Goal: Navigation & Orientation: Go to known website

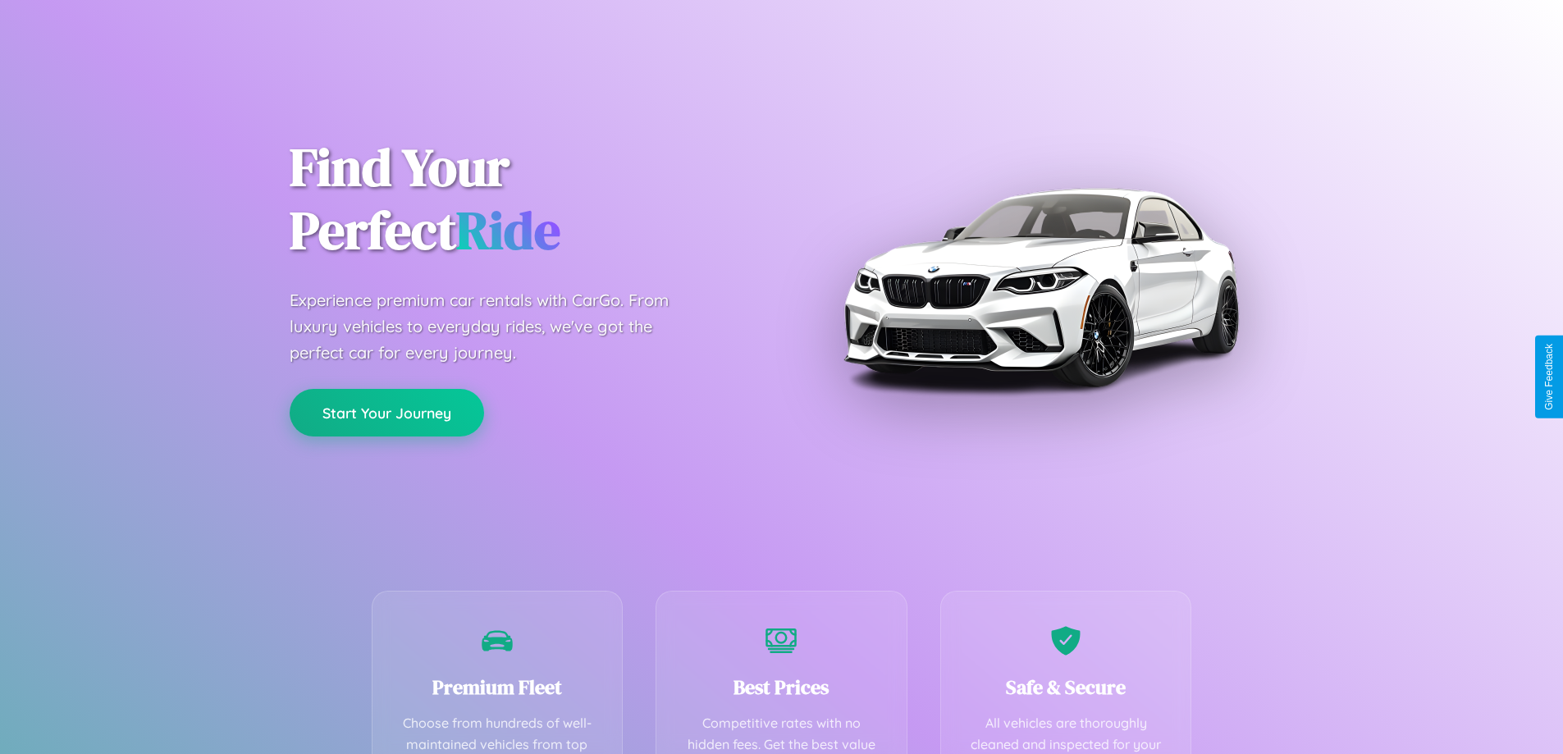
click at [386, 413] on button "Start Your Journey" at bounding box center [387, 413] width 194 height 48
click at [386, 412] on button "Start Your Journey" at bounding box center [387, 413] width 194 height 48
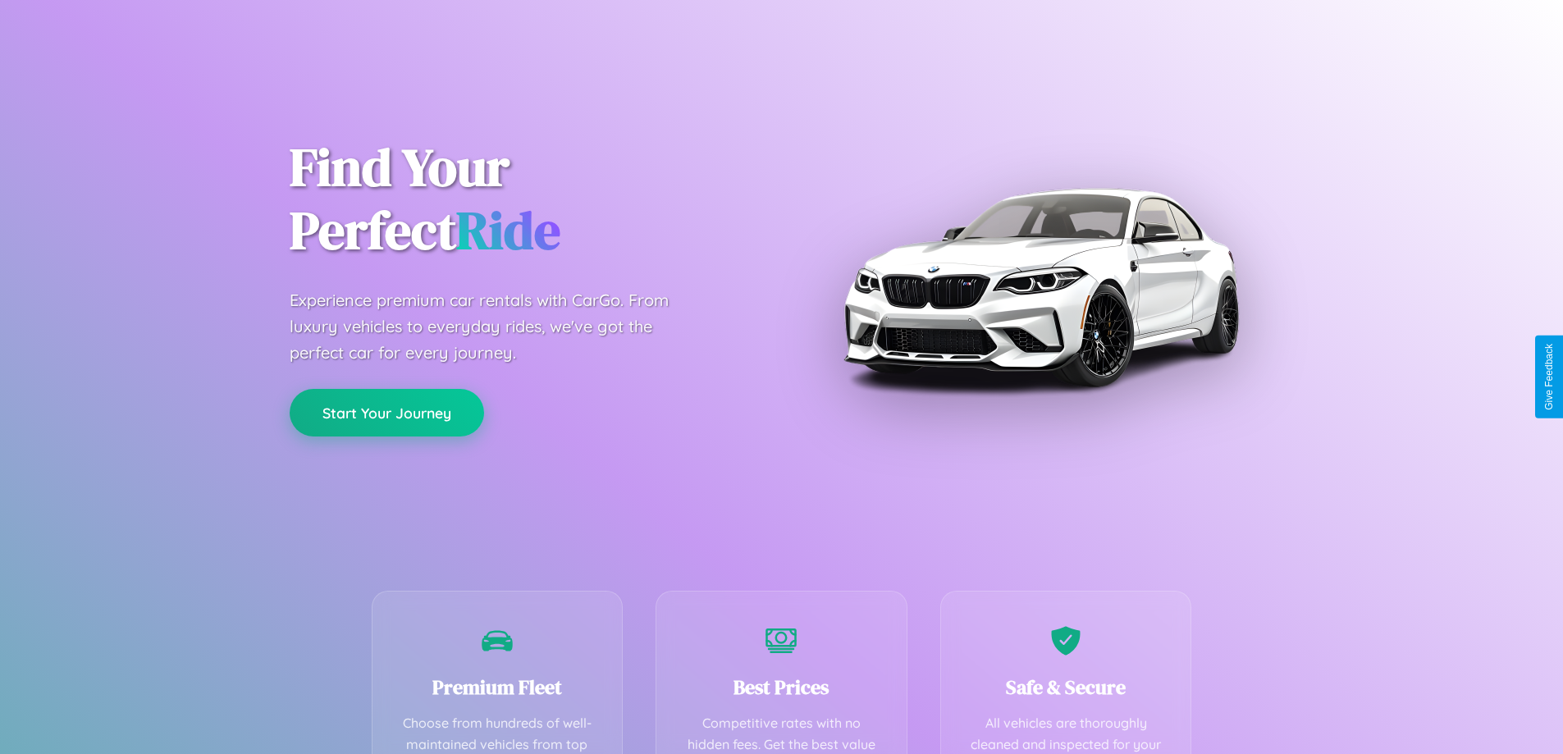
click at [386, 412] on button "Start Your Journey" at bounding box center [387, 413] width 194 height 48
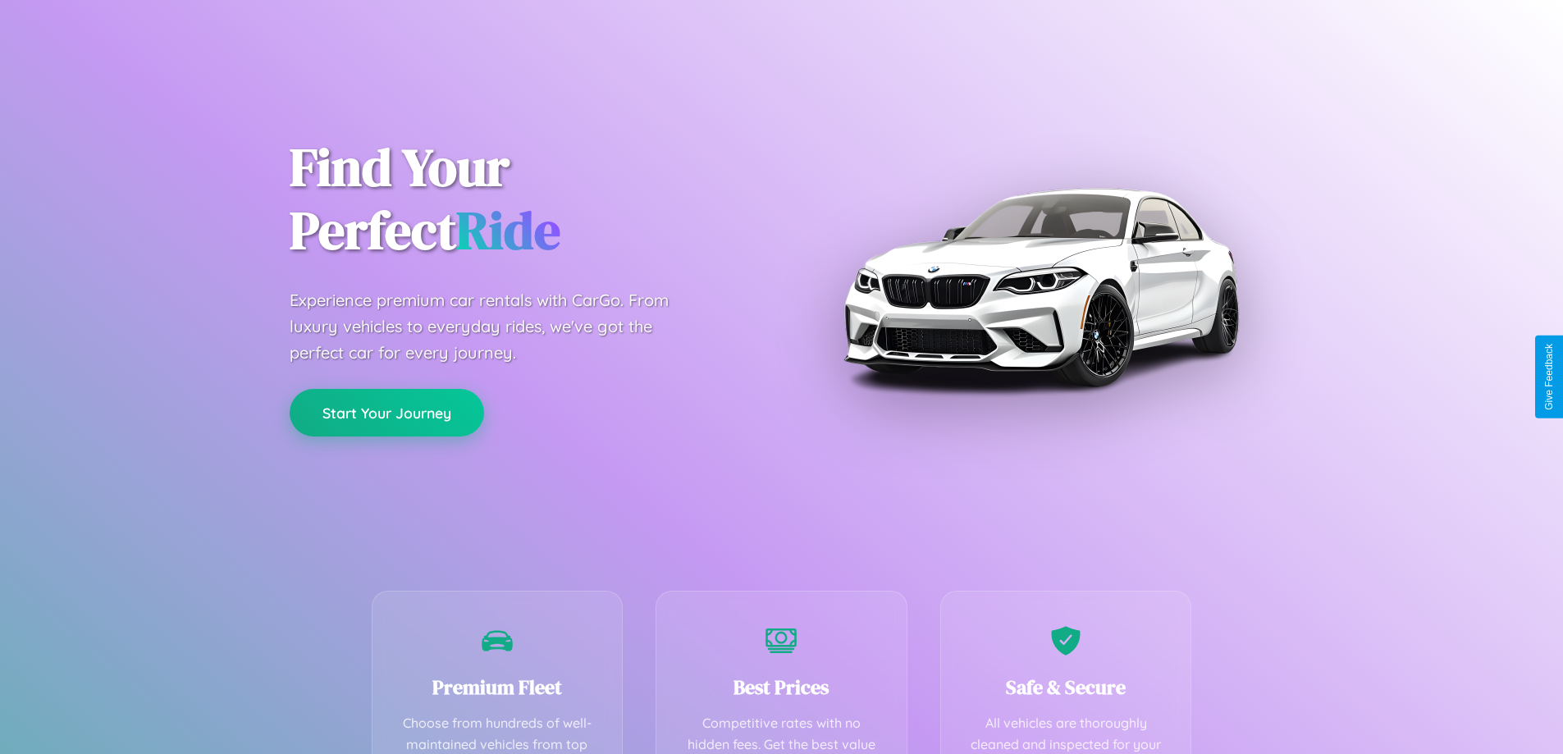
click at [386, 412] on button "Start Your Journey" at bounding box center [387, 413] width 194 height 48
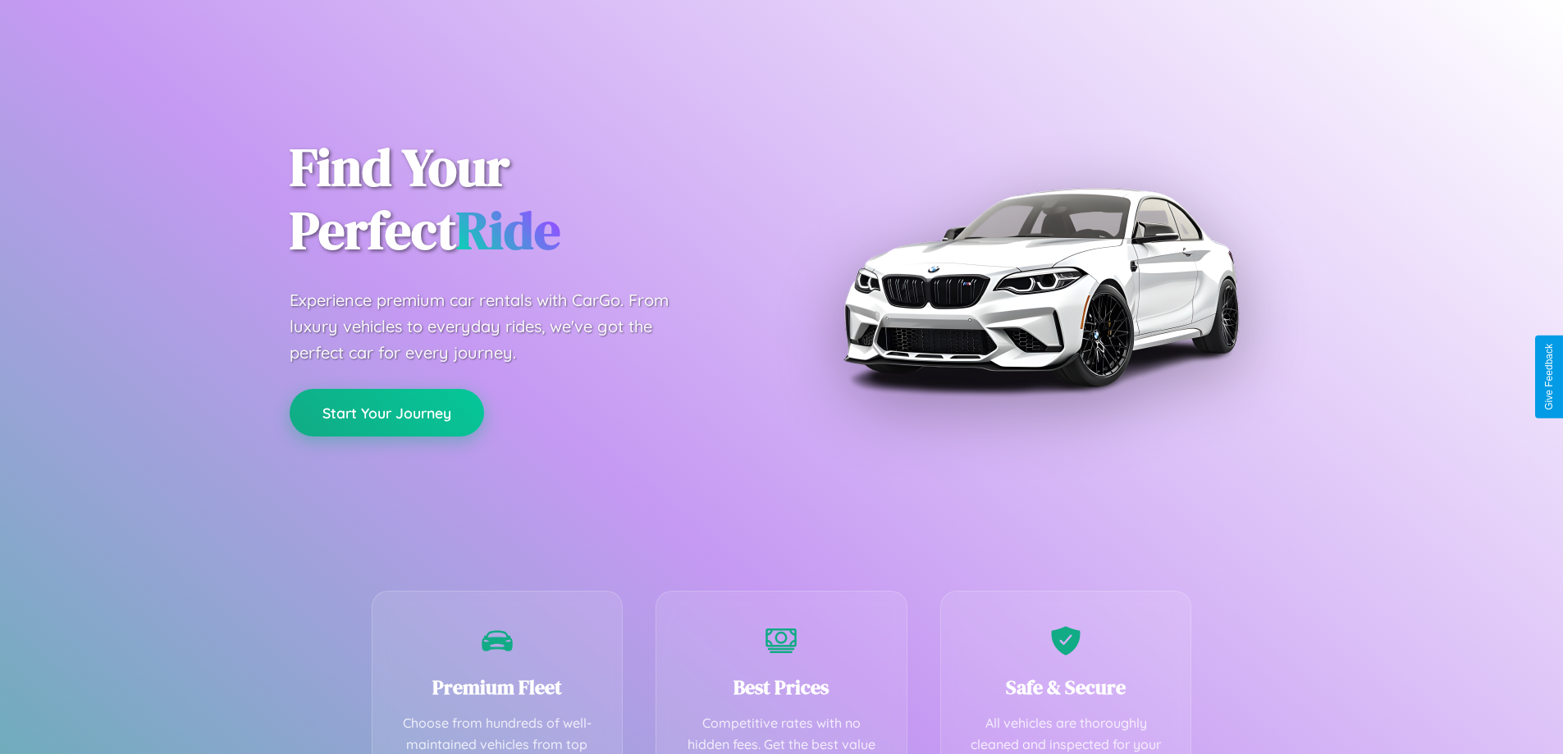
click at [386, 412] on button "Start Your Journey" at bounding box center [387, 413] width 194 height 48
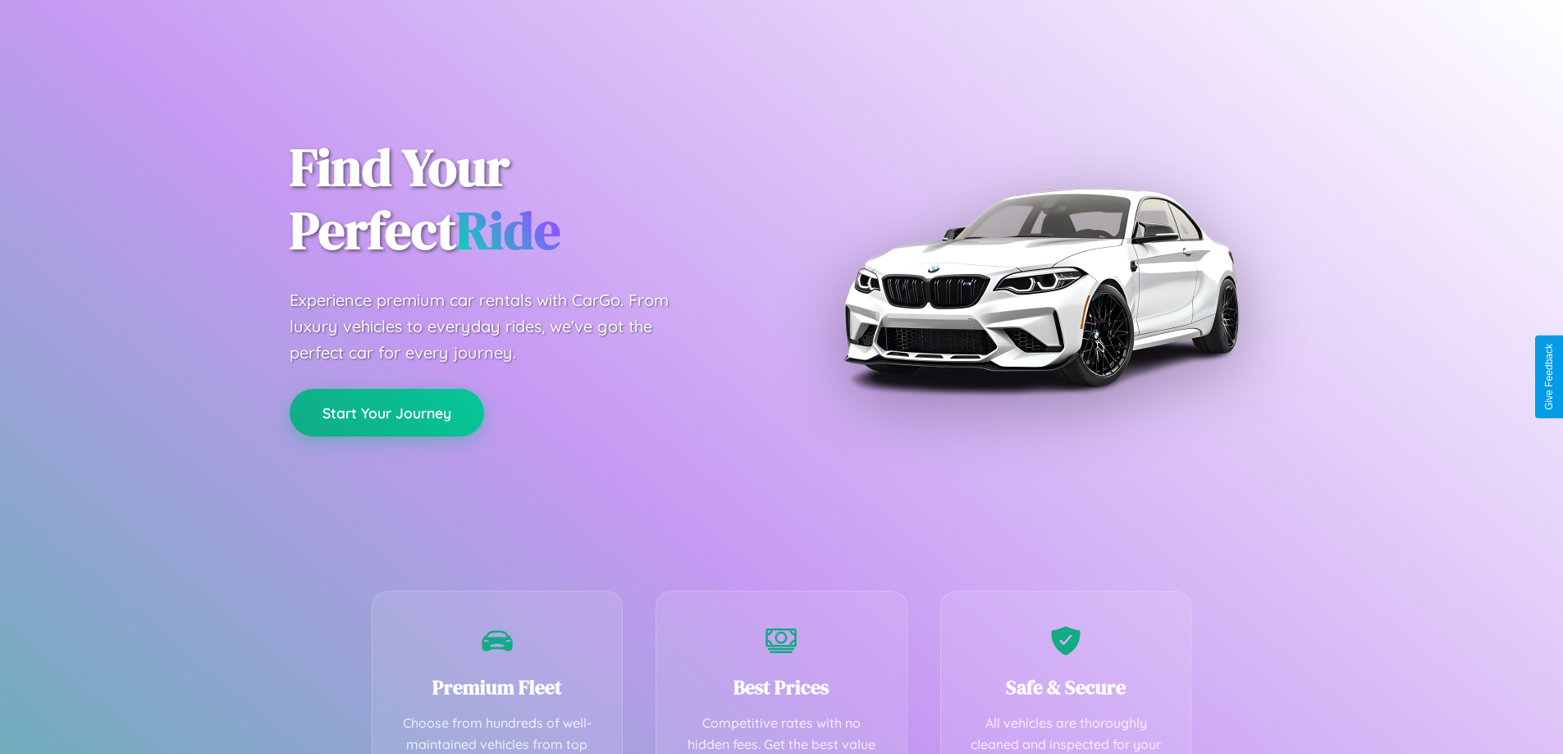
click at [386, 412] on button "Start Your Journey" at bounding box center [387, 413] width 194 height 48
